Goal: Task Accomplishment & Management: Manage account settings

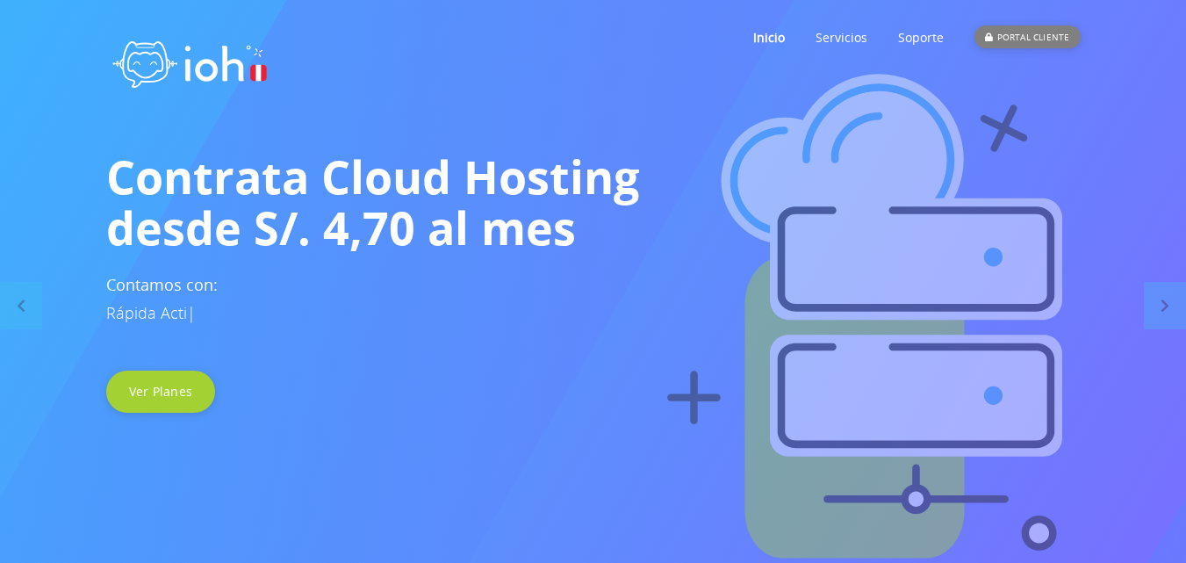
click at [1045, 32] on div "PORTAL CLIENTE" at bounding box center [1026, 36] width 105 height 23
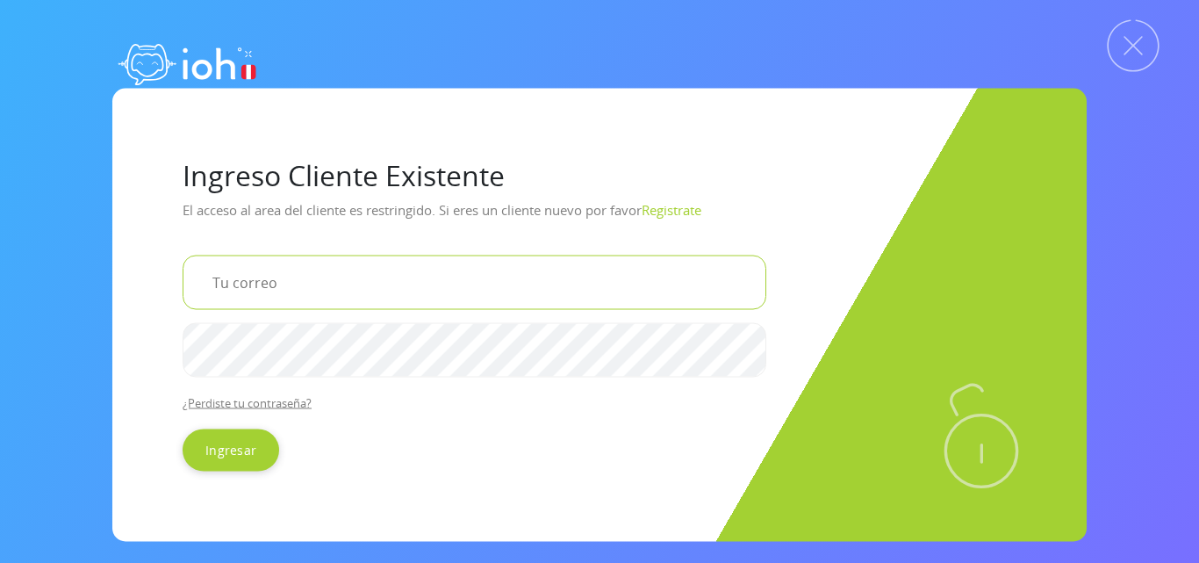
click at [330, 270] on input "email" at bounding box center [475, 282] width 584 height 54
type input "hidraulicafaliamp@gmail.com"
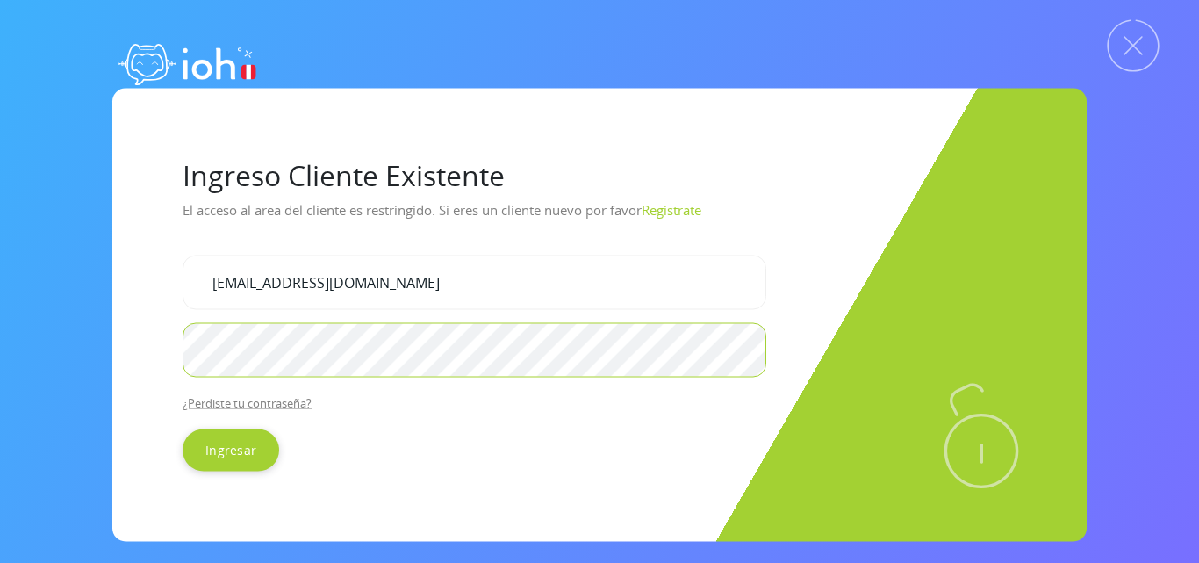
click at [183, 428] on input "Ingresar" at bounding box center [231, 449] width 97 height 42
